Goal: Task Accomplishment & Management: Use online tool/utility

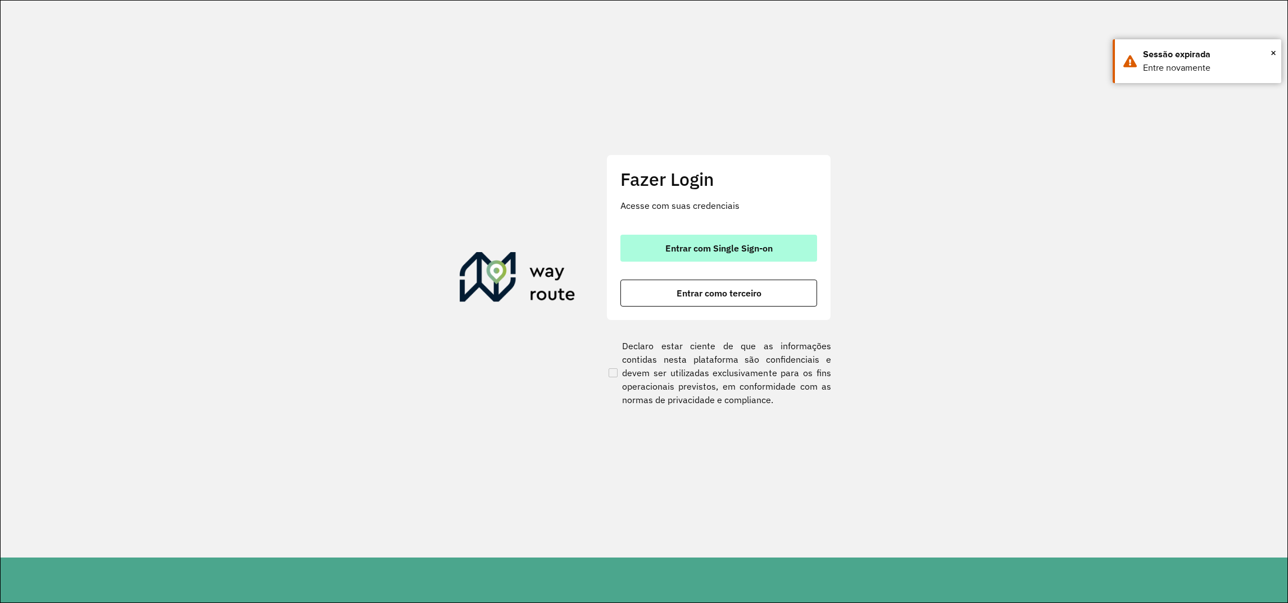
click at [707, 250] on span "Entrar com Single Sign-on" at bounding box center [718, 248] width 107 height 9
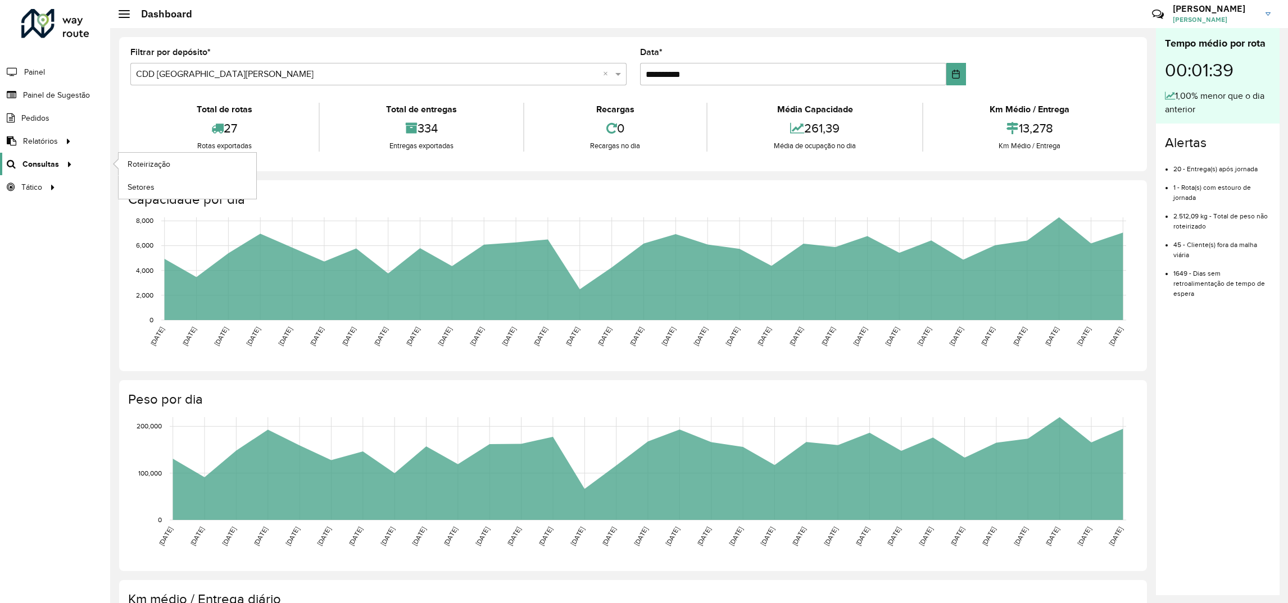
click at [36, 163] on span "Consultas" at bounding box center [40, 164] width 37 height 12
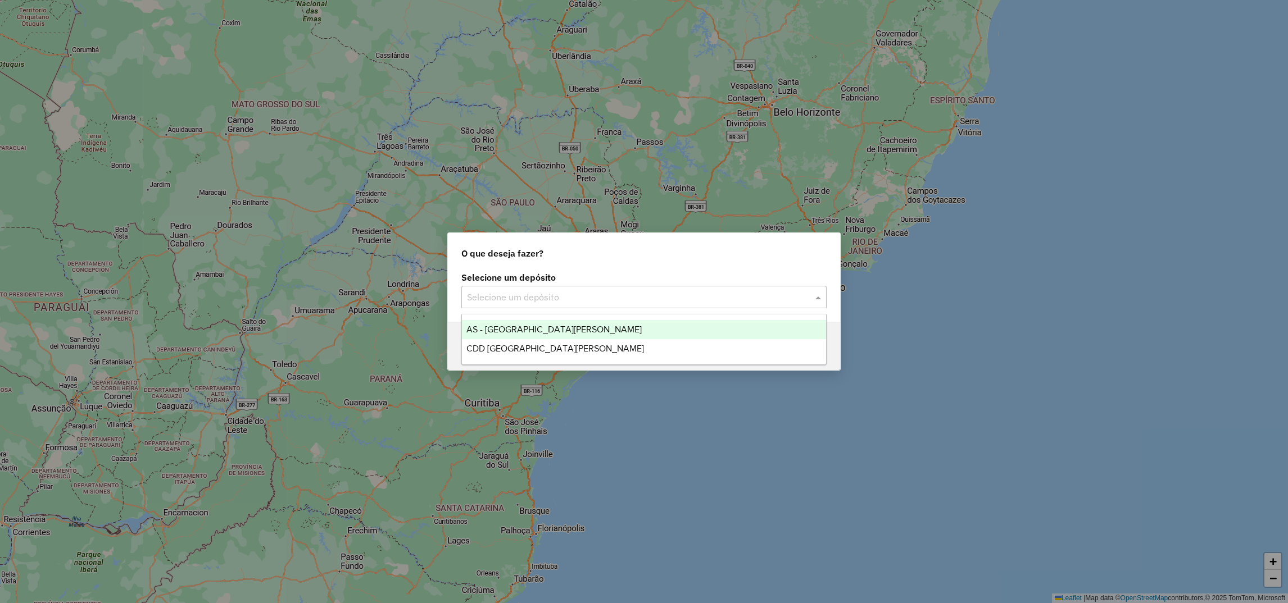
click at [487, 294] on input "text" at bounding box center [632, 297] width 331 height 13
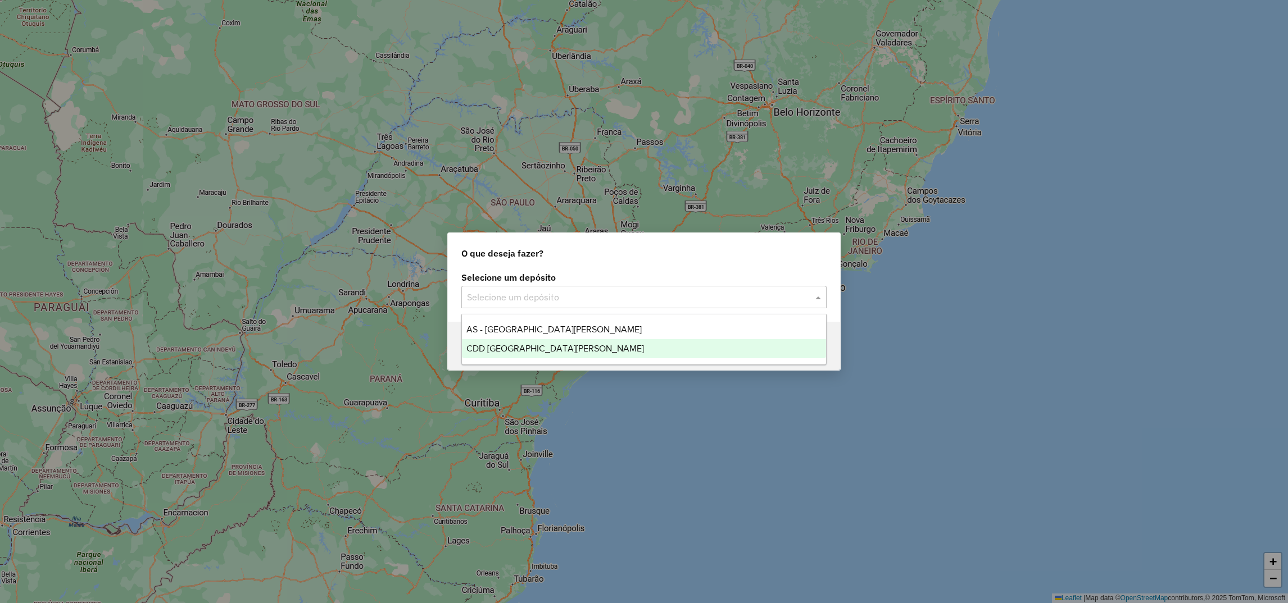
click at [510, 344] on span "CDD [GEOGRAPHIC_DATA]" at bounding box center [555, 349] width 178 height 10
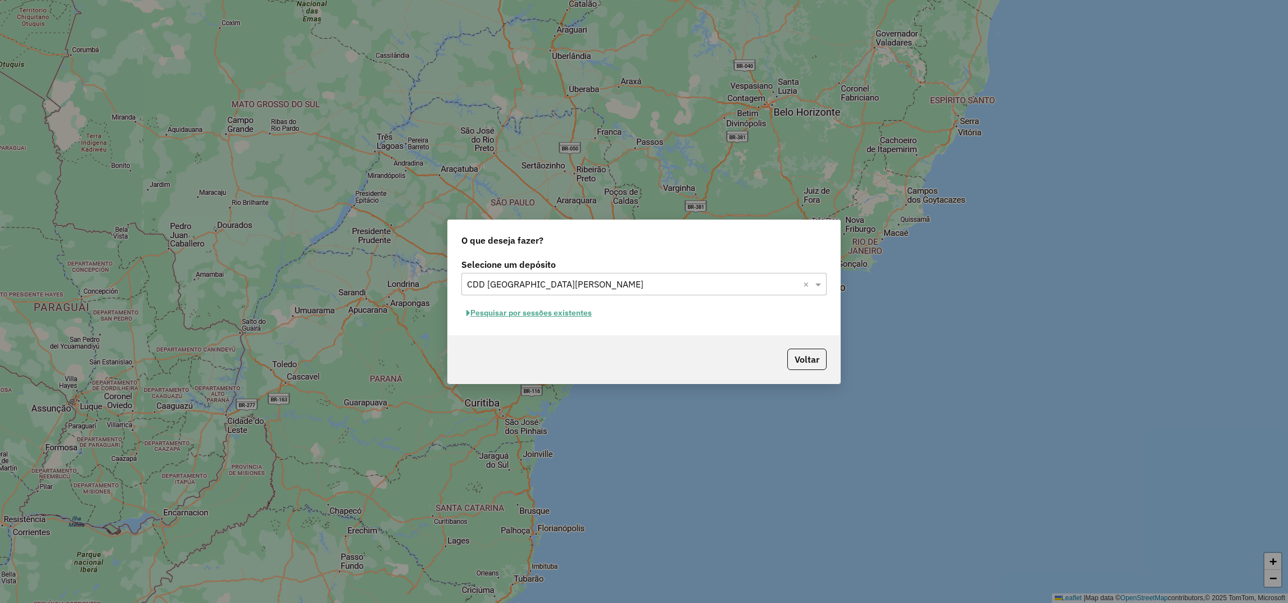
click at [500, 319] on button "Pesquisar por sessões existentes" at bounding box center [528, 312] width 135 height 17
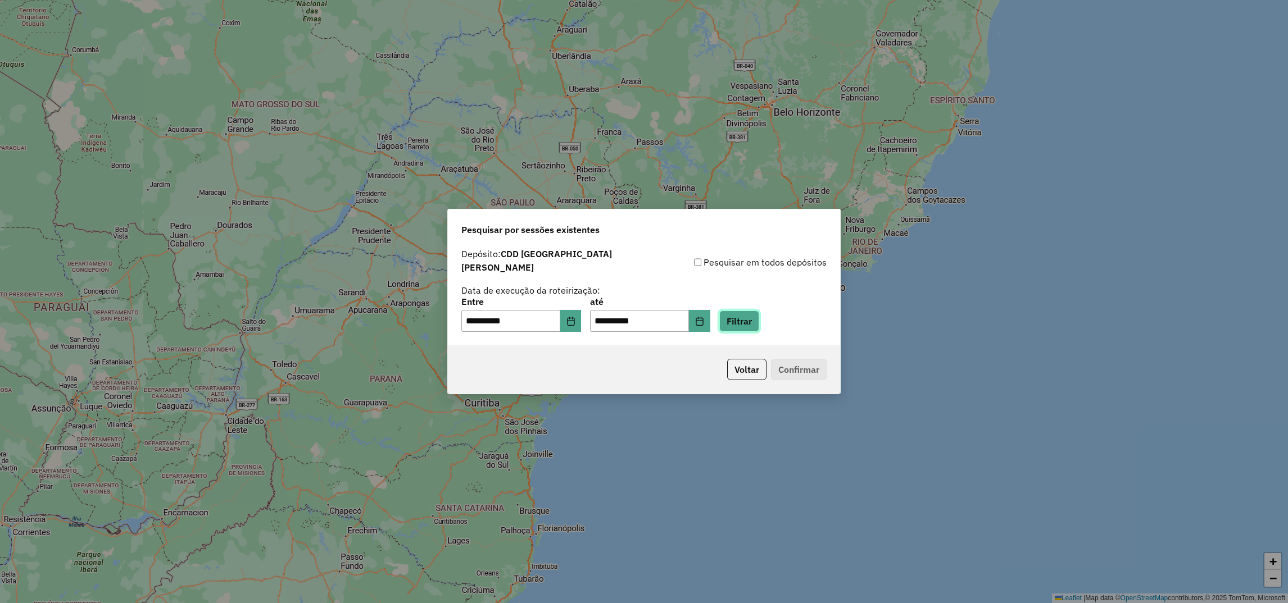
click at [751, 311] on button "Filtrar" at bounding box center [739, 321] width 40 height 21
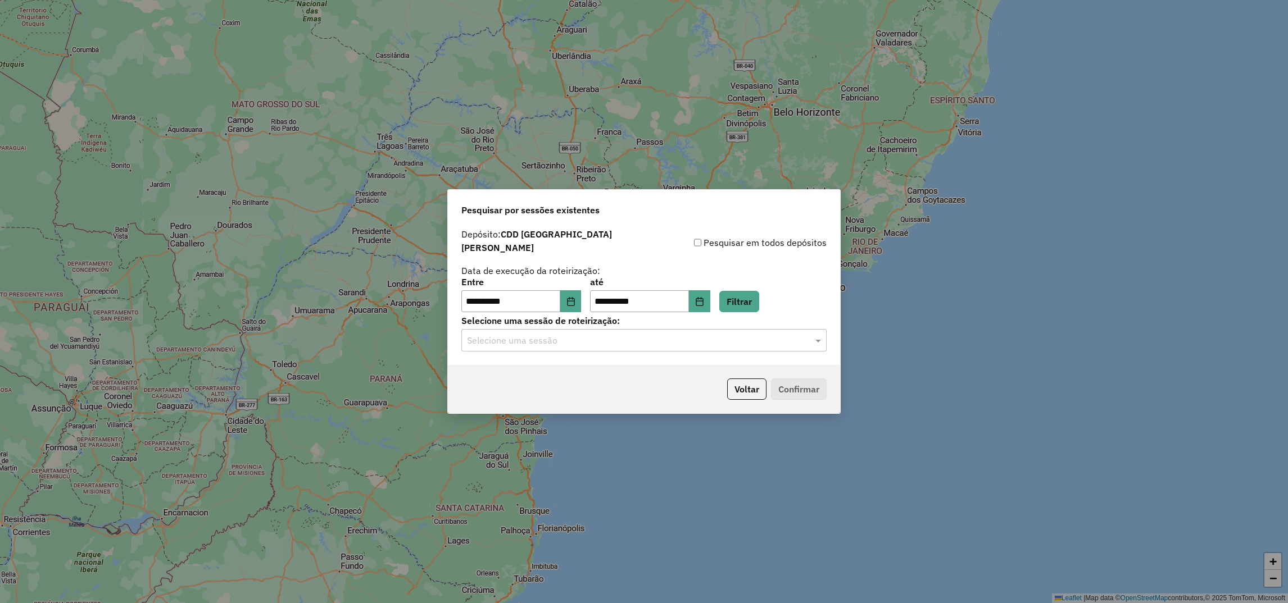
click at [527, 334] on hb-app "**********" at bounding box center [644, 301] width 1288 height 603
click at [511, 334] on input "text" at bounding box center [632, 340] width 331 height 13
click at [514, 366] on span "1259702 - 05/09/2025 18:02 (Rotas + AS)" at bounding box center [535, 368] width 139 height 10
click at [793, 387] on button "Confirmar" at bounding box center [799, 389] width 56 height 21
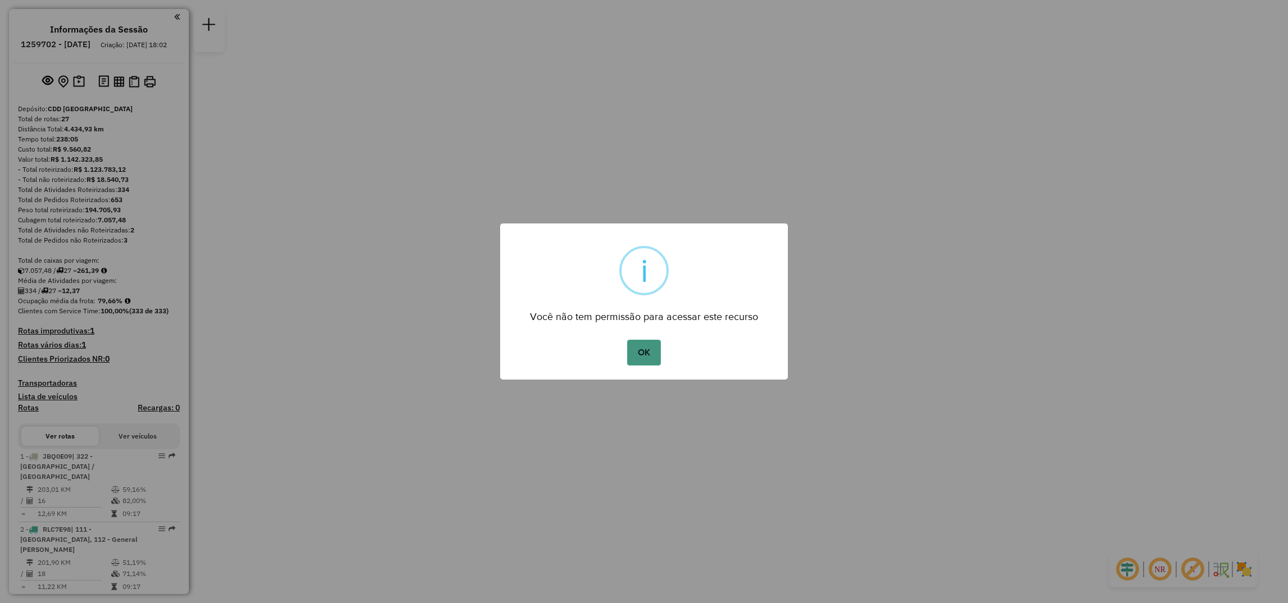
click at [653, 347] on button "OK" at bounding box center [643, 353] width 33 height 26
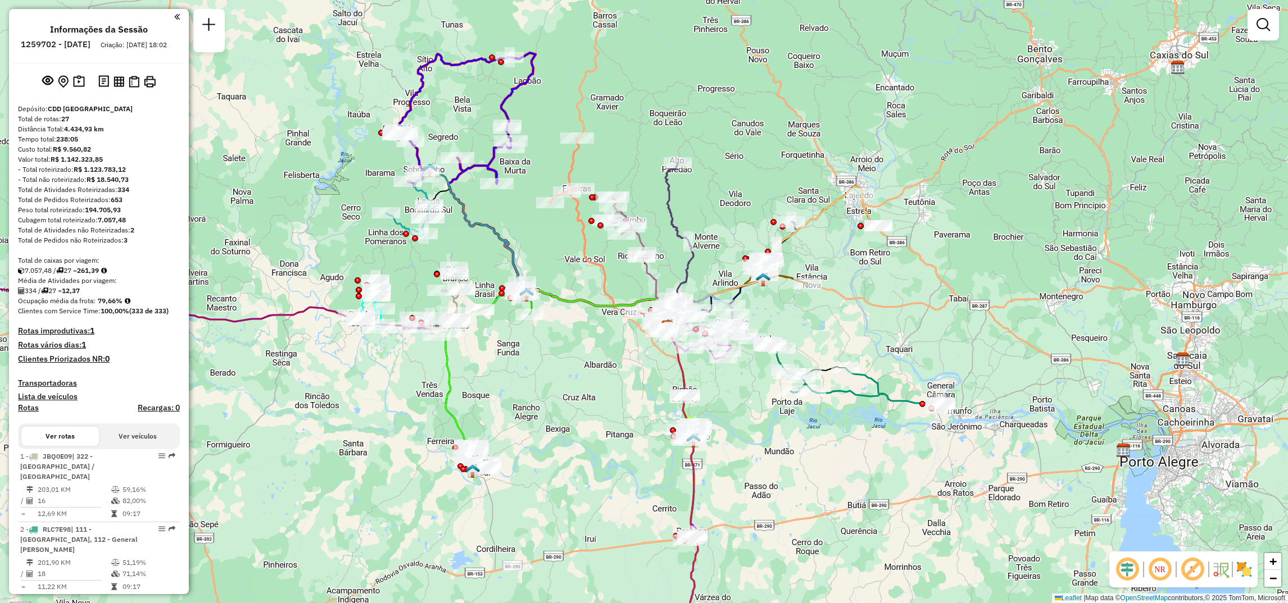
drag, startPoint x: 553, startPoint y: 404, endPoint x: 591, endPoint y: 461, distance: 68.1
click at [591, 461] on div "Janela de atendimento Grade de atendimento Capacidade Transportadoras Veículos …" at bounding box center [644, 301] width 1288 height 603
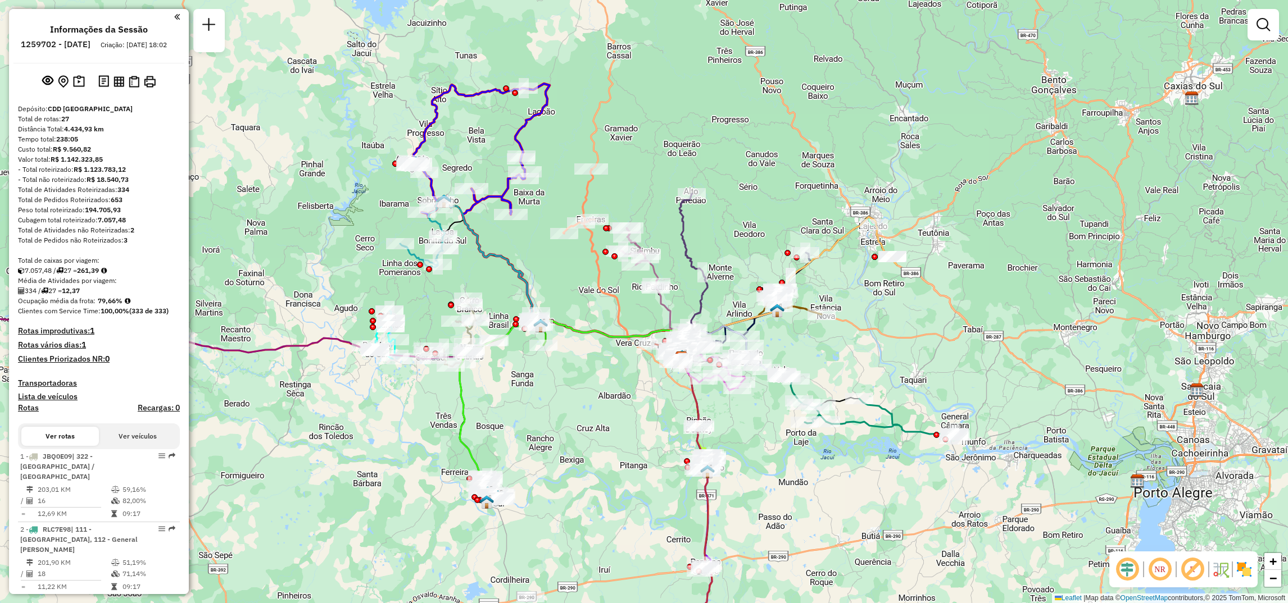
select select "**********"
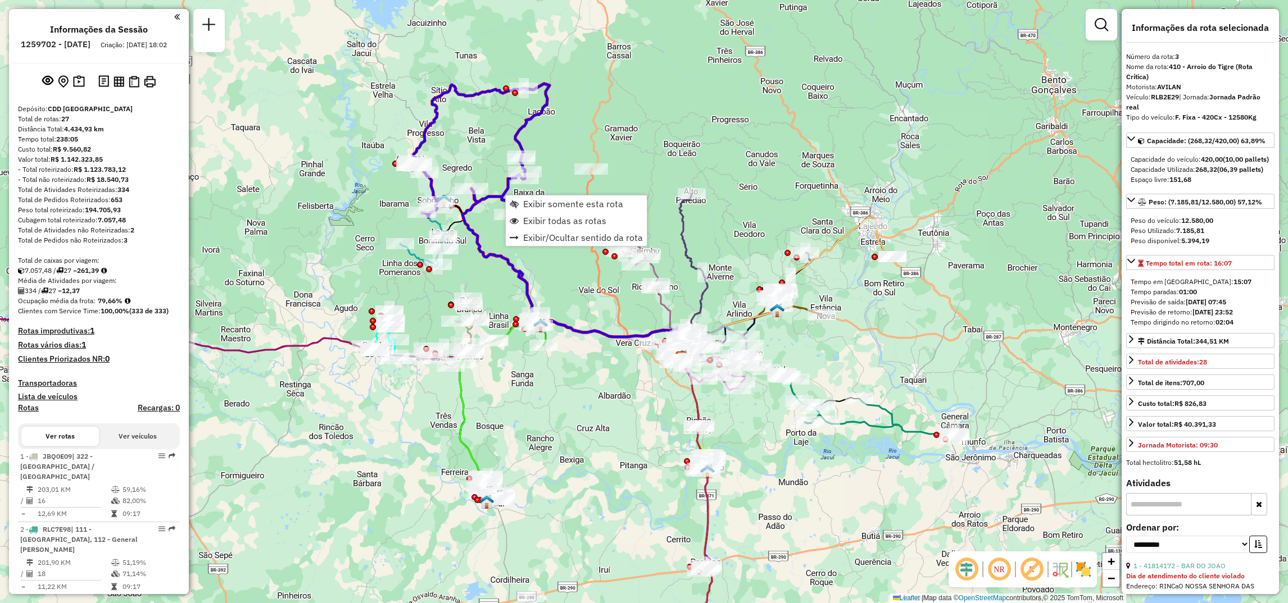
scroll to position [575, 0]
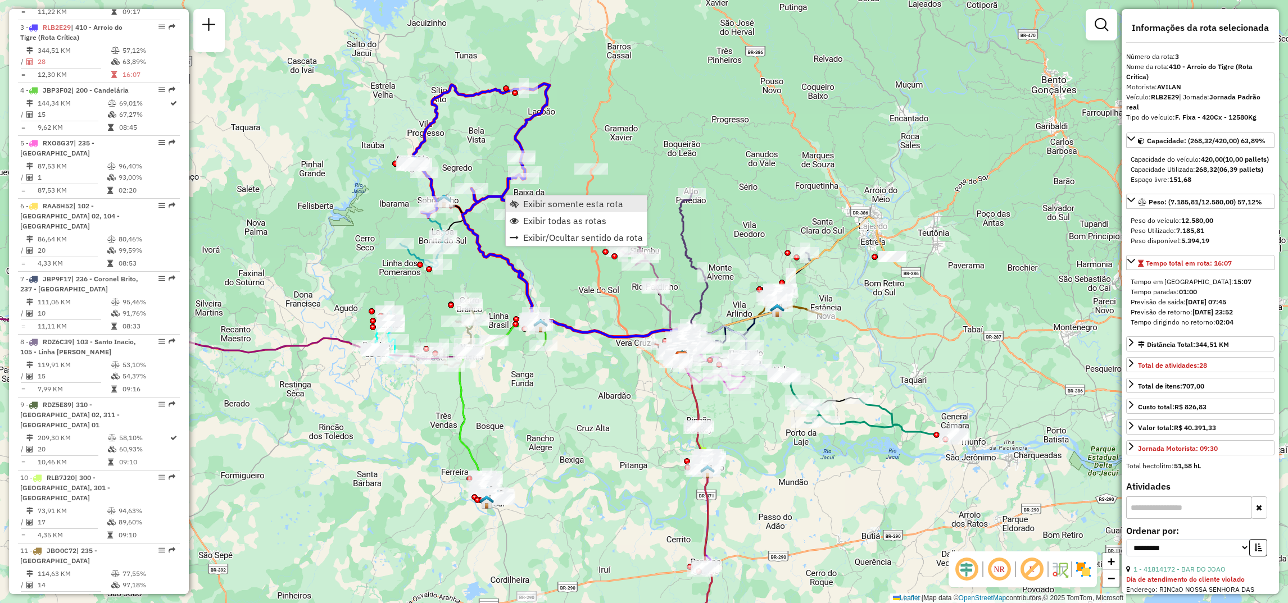
click at [534, 208] on span "Exibir somente esta rota" at bounding box center [573, 203] width 100 height 9
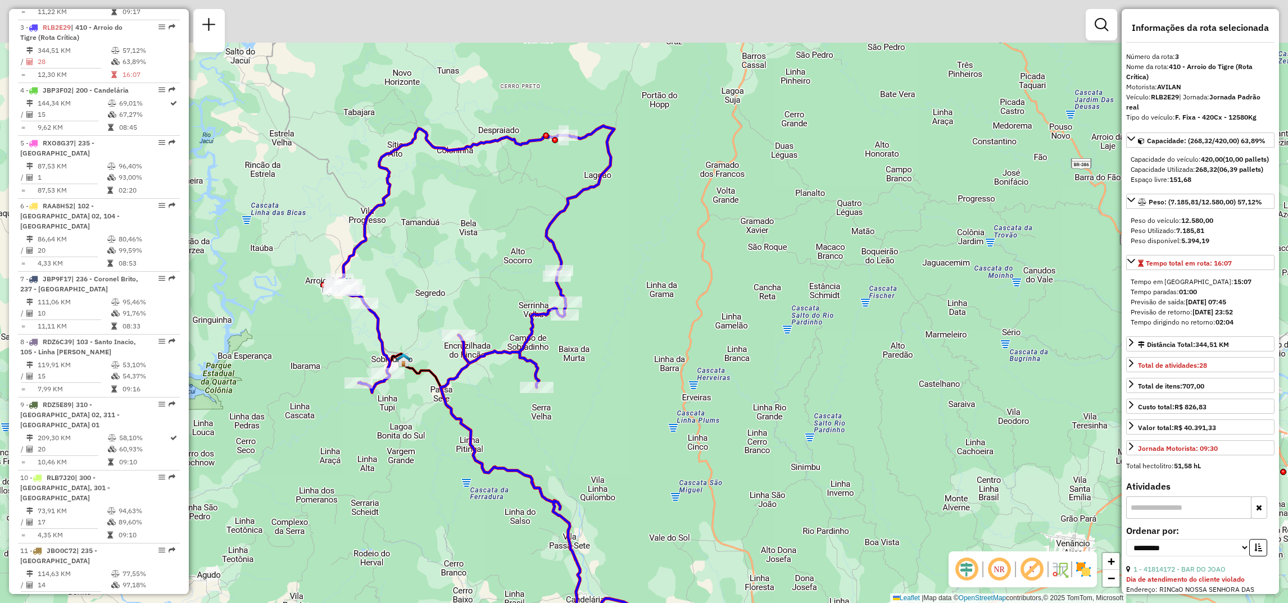
drag, startPoint x: 682, startPoint y: 349, endPoint x: 648, endPoint y: 452, distance: 108.4
click at [648, 452] on div "Janela de atendimento Grade de atendimento Capacidade Transportadoras Veículos …" at bounding box center [644, 301] width 1288 height 603
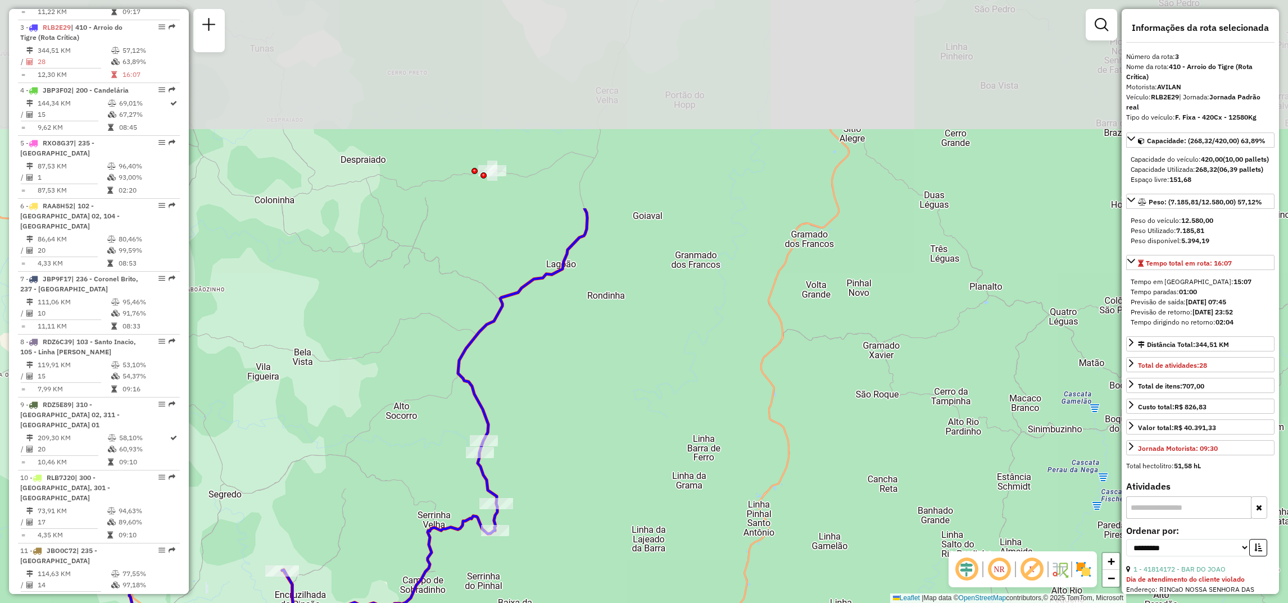
drag, startPoint x: 629, startPoint y: 515, endPoint x: 630, endPoint y: 553, distance: 38.2
click at [630, 553] on div "Janela de atendimento Grade de atendimento Capacidade Transportadoras Veículos …" at bounding box center [644, 301] width 1288 height 603
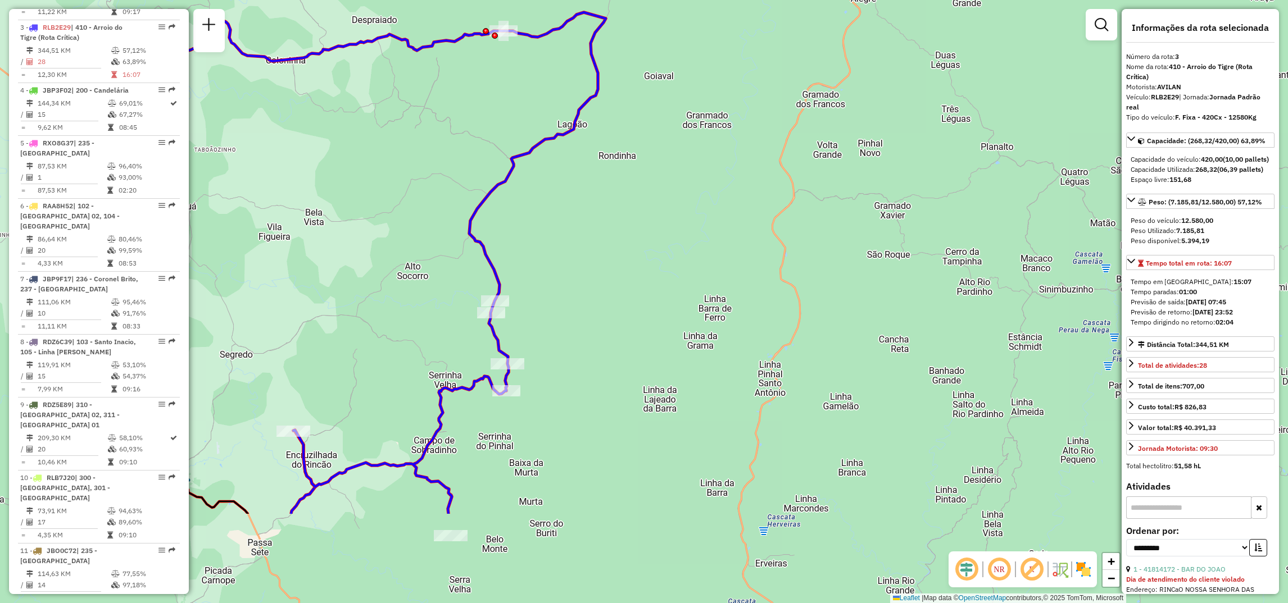
drag, startPoint x: 566, startPoint y: 400, endPoint x: 572, endPoint y: 152, distance: 247.8
click at [572, 152] on div "Janela de atendimento Grade de atendimento Capacidade Transportadoras Veículos …" at bounding box center [644, 301] width 1288 height 603
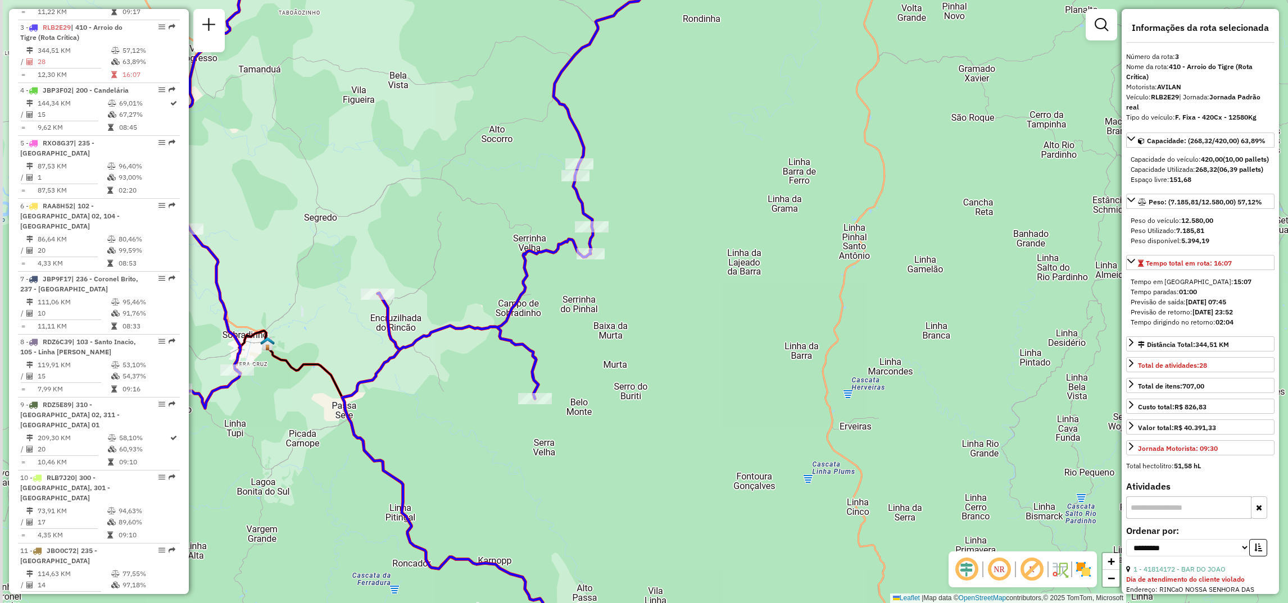
drag, startPoint x: 552, startPoint y: 398, endPoint x: 660, endPoint y: 339, distance: 122.9
click at [660, 339] on div "Janela de atendimento Grade de atendimento Capacidade Transportadoras Veículos …" at bounding box center [644, 301] width 1288 height 603
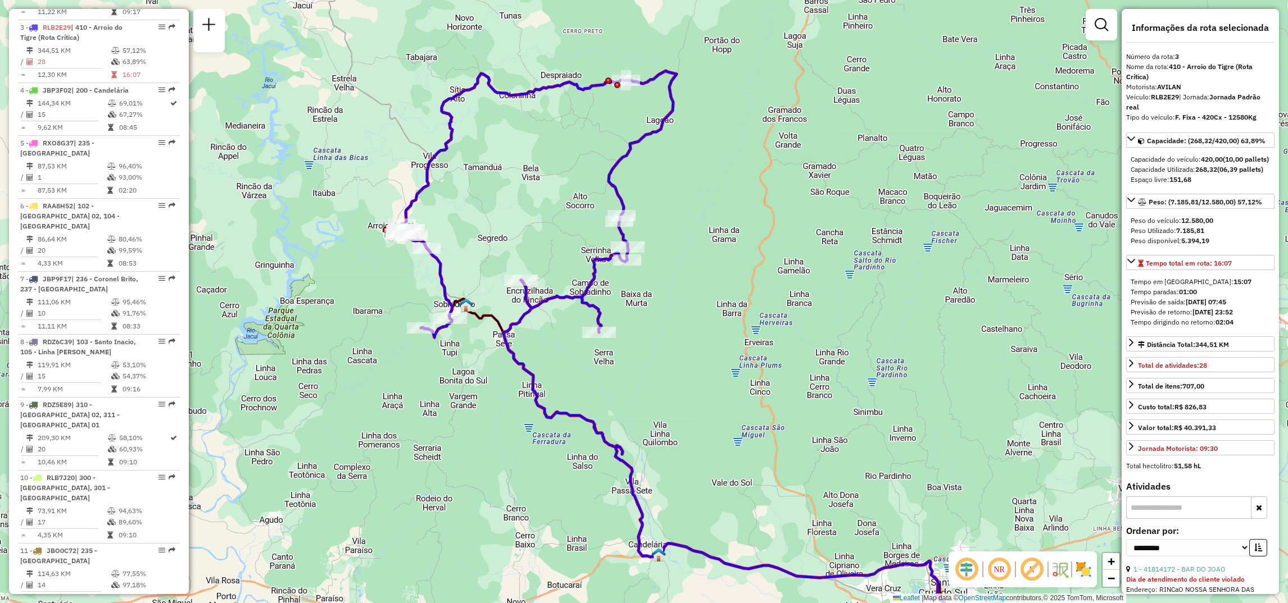
drag, startPoint x: 778, startPoint y: 434, endPoint x: 749, endPoint y: 411, distance: 36.7
click at [749, 411] on div "Janela de atendimento Grade de atendimento Capacidade Transportadoras Veículos …" at bounding box center [644, 301] width 1288 height 603
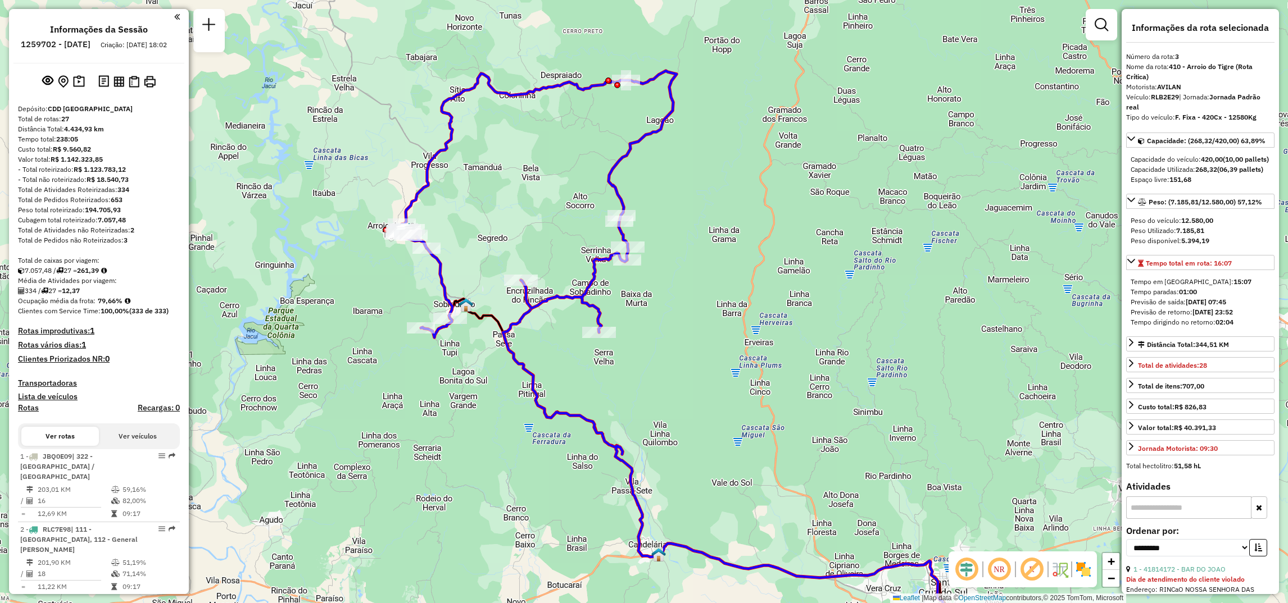
scroll to position [169, 0]
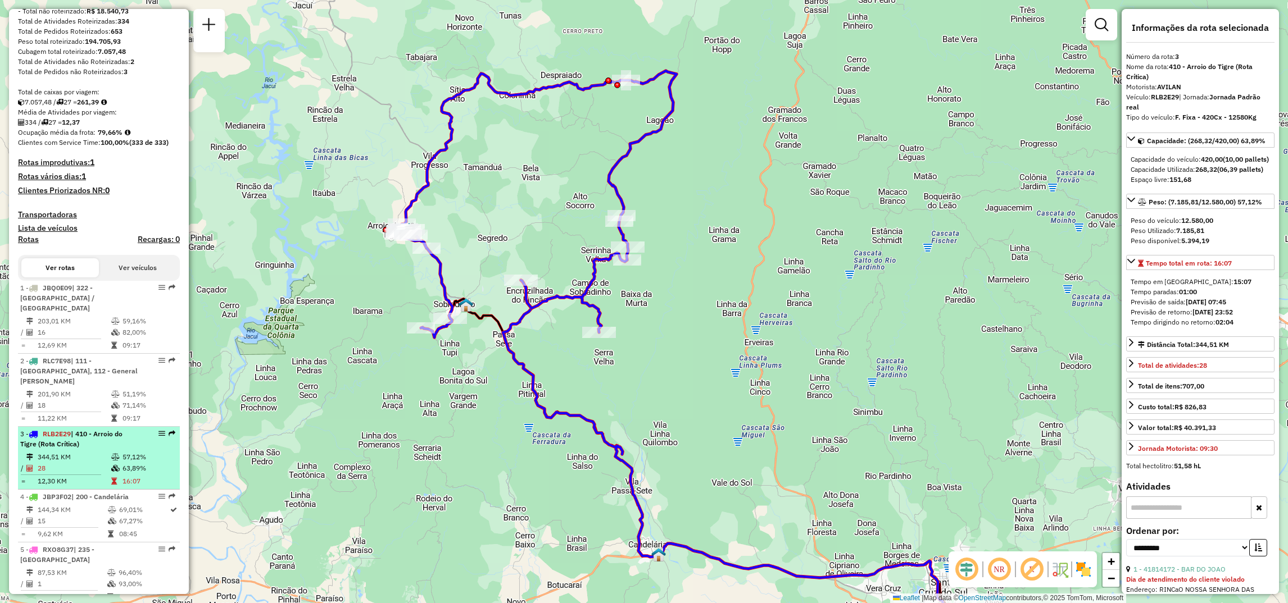
click at [98, 452] on td "344,51 KM" at bounding box center [74, 457] width 74 height 11
